Goal: Information Seeking & Learning: Learn about a topic

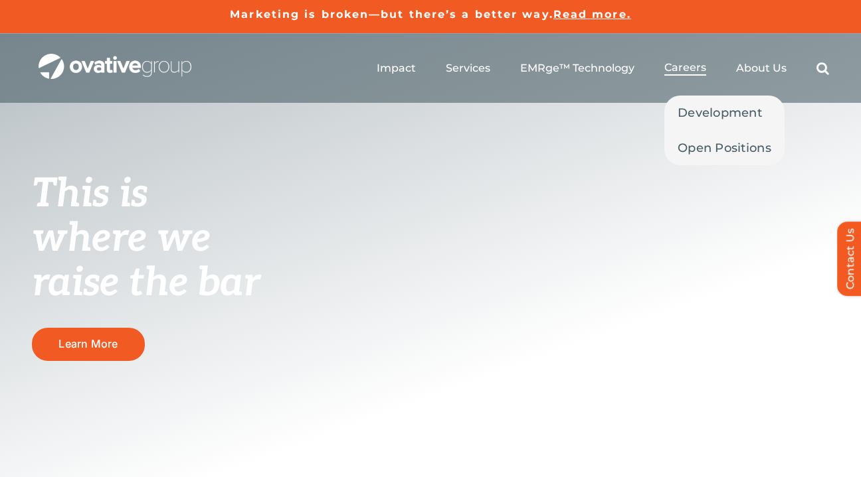
click at [687, 70] on span "Careers" at bounding box center [685, 67] width 42 height 13
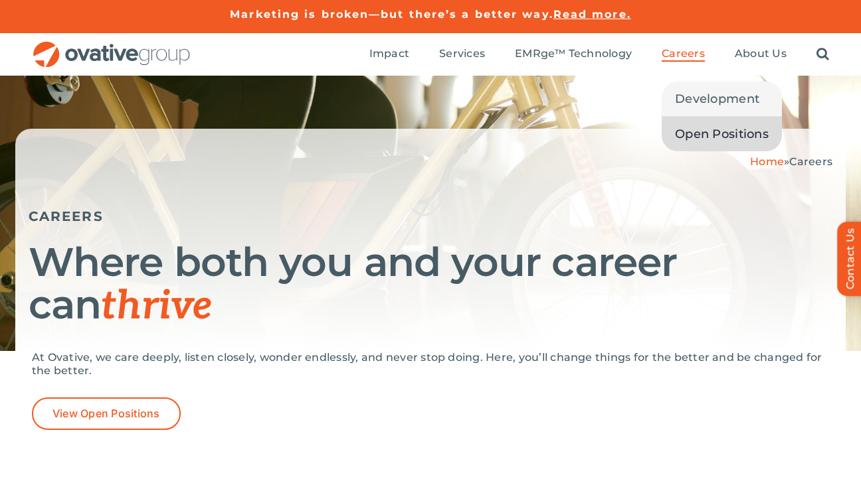
click at [683, 133] on span "Open Positions" at bounding box center [722, 134] width 94 height 19
